Goal: Task Accomplishment & Management: Complete application form

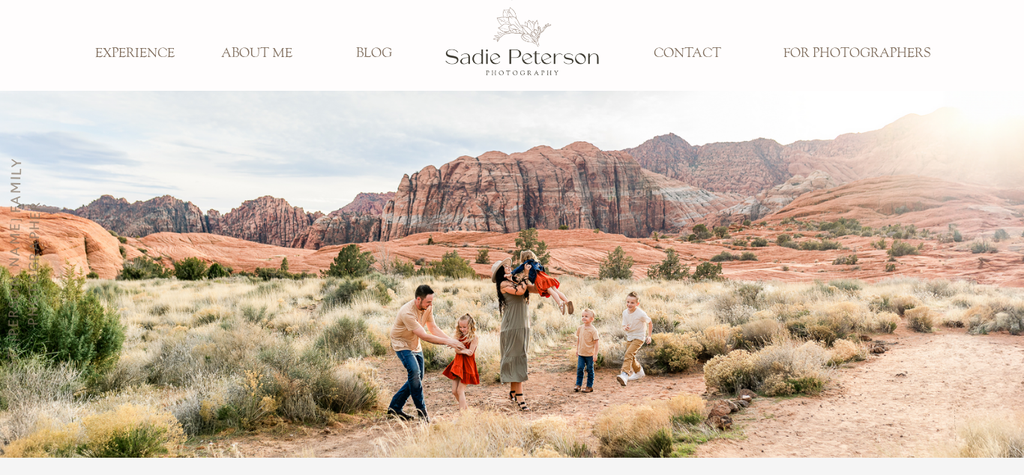
click at [176, 49] on h3 "EXPERIENCE" at bounding box center [134, 54] width 99 height 16
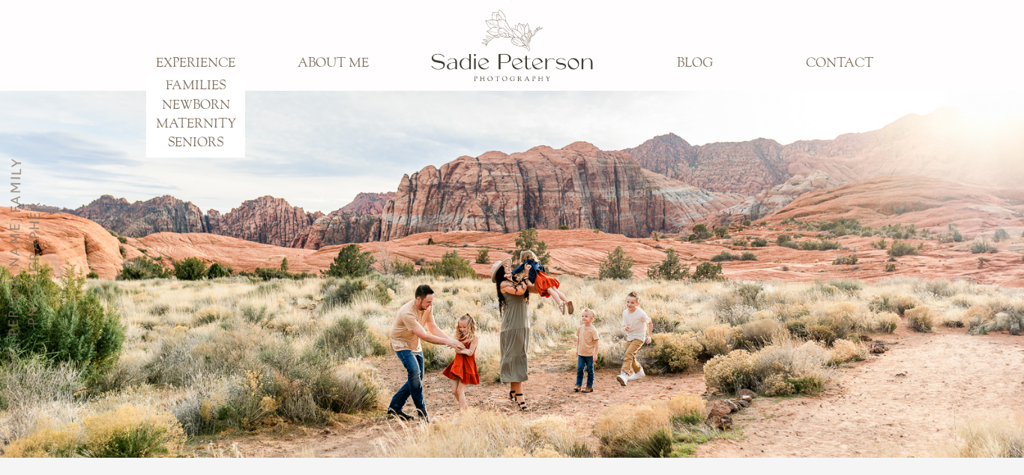
click at [210, 83] on h3 "FAMILIES" at bounding box center [195, 86] width 99 height 16
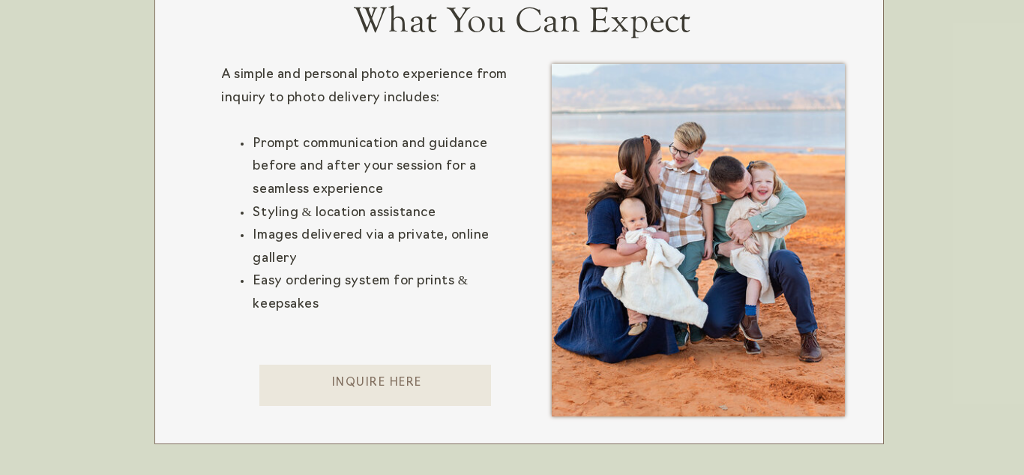
scroll to position [931, 0]
click at [370, 376] on p "Inquire here" at bounding box center [376, 389] width 235 height 31
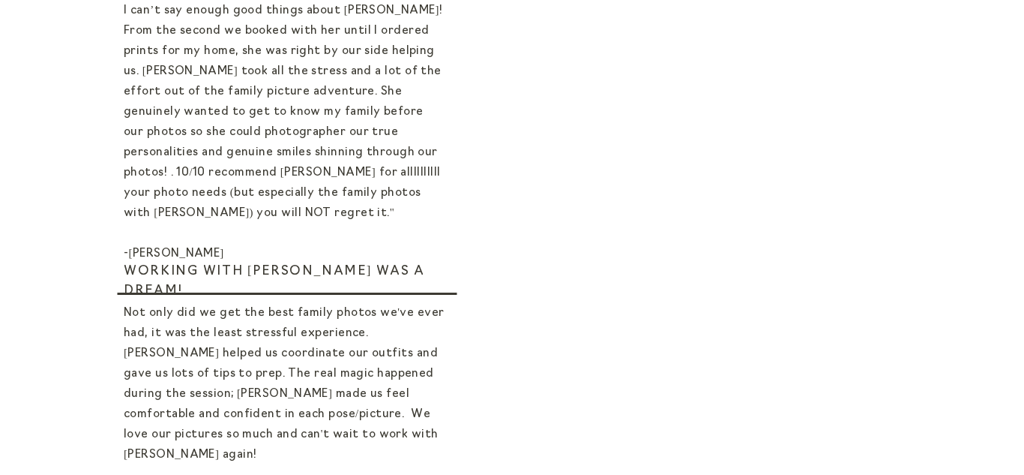
scroll to position [981, 0]
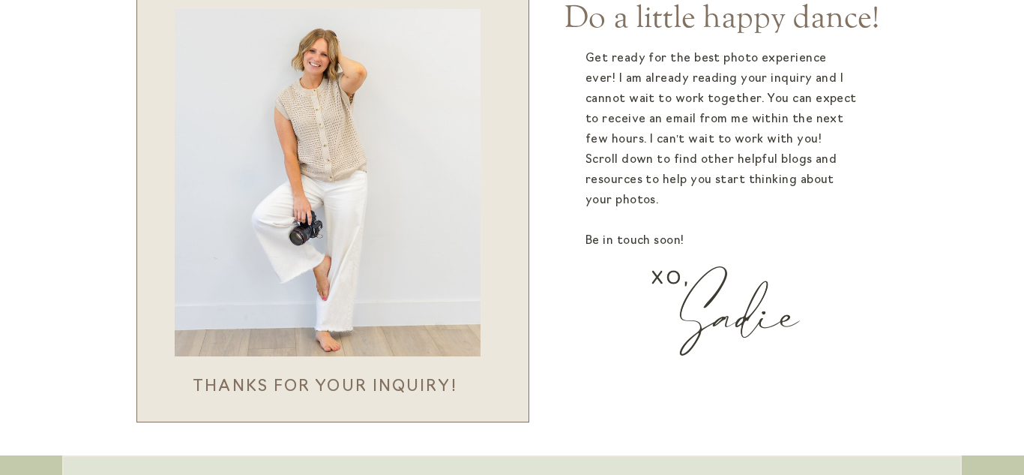
scroll to position [144, 0]
